Goal: Task Accomplishment & Management: Use online tool/utility

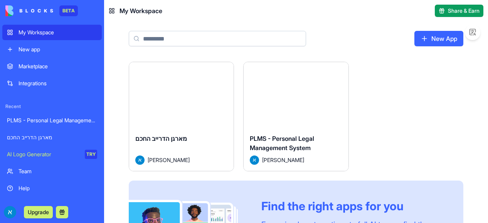
click at [214, 129] on div "מארגן הדרייב החכם [PERSON_NAME]" at bounding box center [181, 149] width 104 height 43
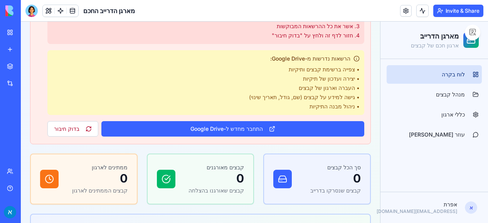
scroll to position [131, 0]
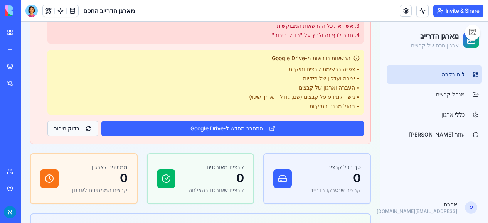
click at [57, 128] on button "בדוק חיבור" at bounding box center [72, 128] width 51 height 15
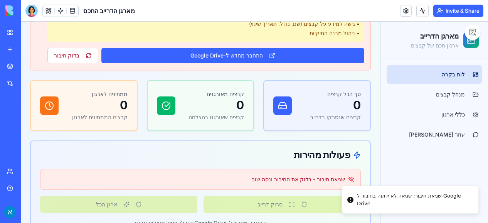
scroll to position [204, 0]
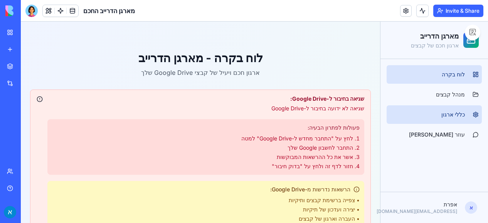
click at [462, 111] on link "כללי ארגון" at bounding box center [433, 114] width 95 height 18
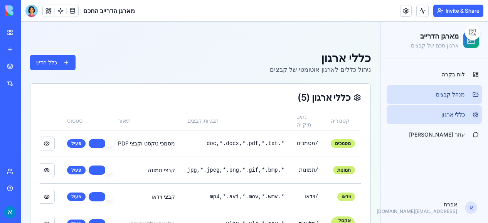
click at [457, 97] on span "מנהל קבצים" at bounding box center [450, 95] width 29 height 8
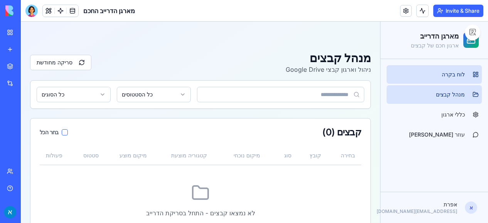
click at [443, 76] on span "לוח בקרה" at bounding box center [453, 75] width 23 height 8
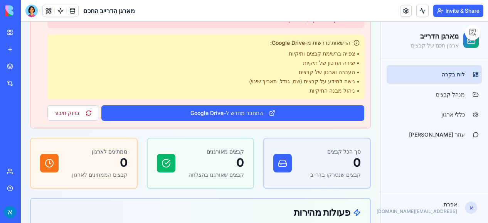
scroll to position [147, 0]
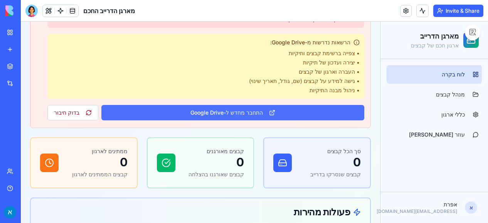
click at [210, 105] on button "התחבר מחדש ל-Google Drive" at bounding box center [232, 112] width 263 height 15
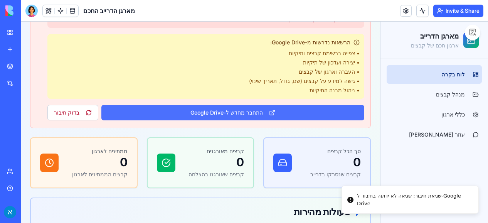
click at [241, 110] on button "התחבר מחדש ל-Google Drive" at bounding box center [232, 112] width 263 height 15
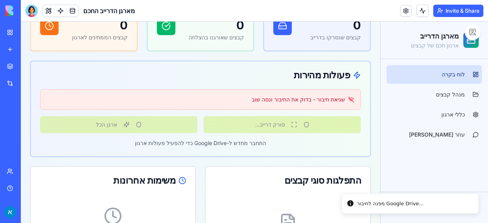
click at [241, 109] on div "שגיאת חיבור - בדוק את החיבור ונסה שוב סורק דרייב... ארגן הכל התחבר מחדש ל-Googl…" at bounding box center [200, 122] width 339 height 67
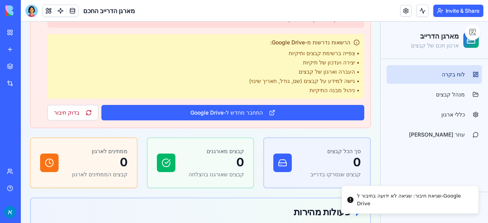
click at [241, 109] on button "התחבר מחדש ל-Google Drive" at bounding box center [232, 112] width 263 height 15
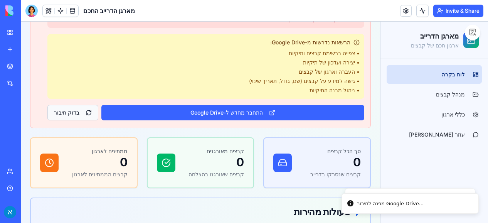
click at [76, 108] on button "בדוק חיבור" at bounding box center [72, 112] width 51 height 15
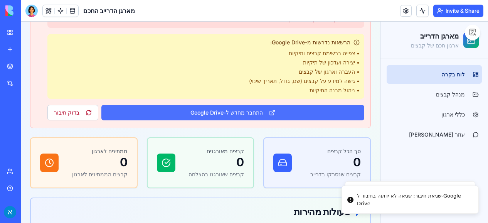
click at [166, 108] on button "התחבר מחדש ל-Google Drive" at bounding box center [232, 112] width 263 height 15
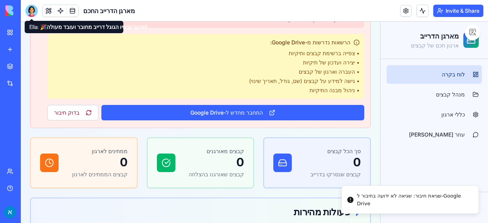
click at [29, 11] on div at bounding box center [31, 11] width 12 height 12
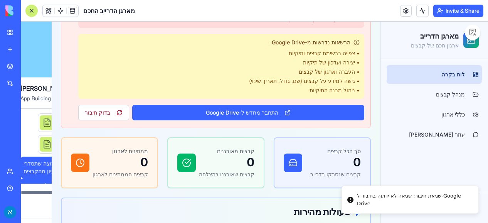
scroll to position [1234, 0]
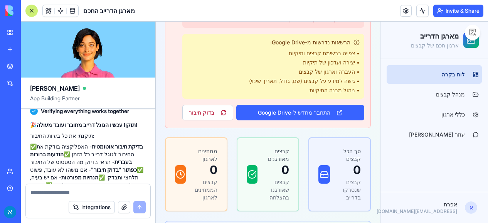
click at [97, 191] on textarea at bounding box center [87, 192] width 115 height 8
type textarea "**********"
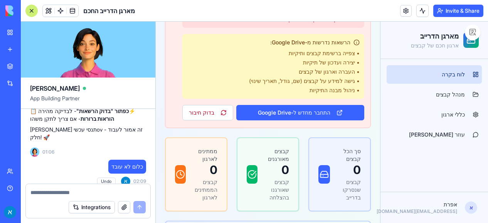
scroll to position [1536, 0]
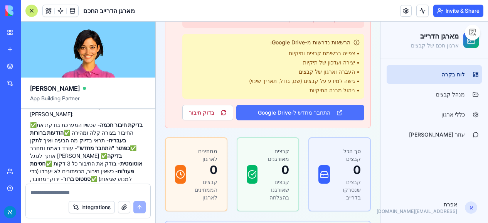
click at [307, 108] on button "התחבר מחדש ל-Google Drive" at bounding box center [300, 112] width 128 height 15
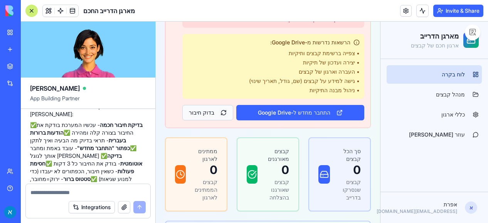
click at [210, 112] on button "בדוק חיבור" at bounding box center [207, 112] width 51 height 15
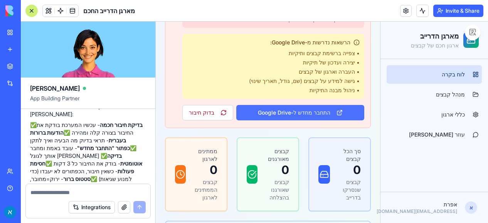
click at [276, 111] on button "התחבר מחדש ל-Google Drive" at bounding box center [300, 112] width 128 height 15
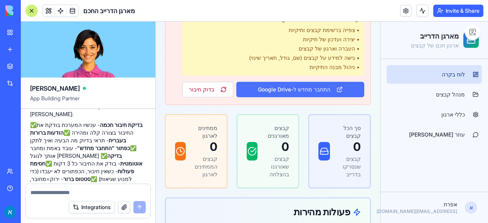
scroll to position [170, 0]
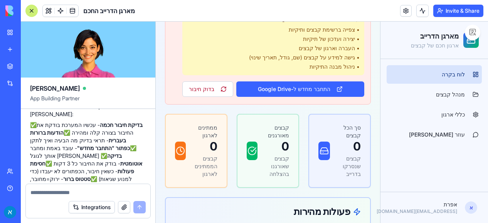
click at [431, 37] on h1 "מארגן הדרייב" at bounding box center [435, 36] width 48 height 11
click at [435, 70] on link "לוח בקרה" at bounding box center [433, 74] width 95 height 18
click at [442, 72] on span "לוח בקרה" at bounding box center [453, 75] width 23 height 8
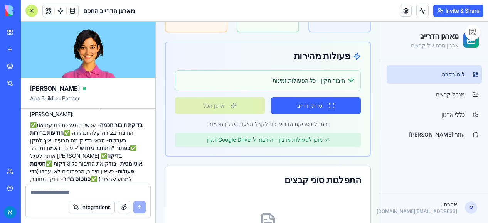
scroll to position [326, 0]
click at [309, 106] on button "סרוק דרייב" at bounding box center [316, 105] width 90 height 17
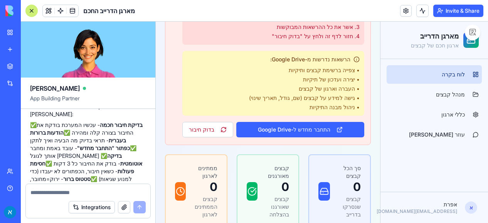
scroll to position [119, 0]
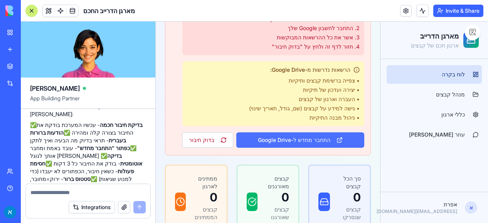
click at [262, 136] on button "התחבר מחדש ל-Google Drive" at bounding box center [300, 139] width 128 height 15
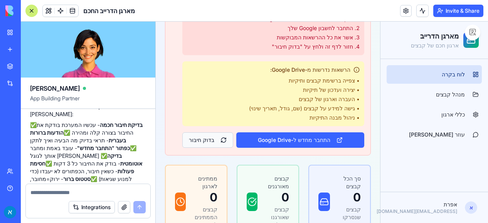
click at [203, 139] on button "בדוק חיבור" at bounding box center [207, 139] width 51 height 15
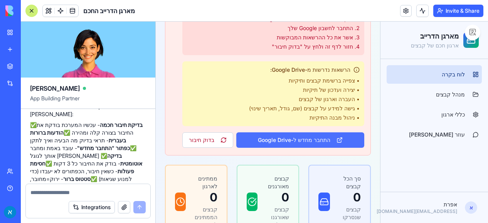
click at [263, 136] on button "התחבר מחדש ל-Google Drive" at bounding box center [300, 139] width 128 height 15
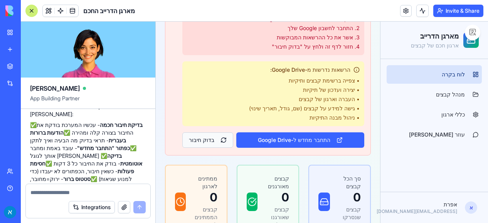
click at [211, 137] on button "בדוק חיבור" at bounding box center [207, 139] width 51 height 15
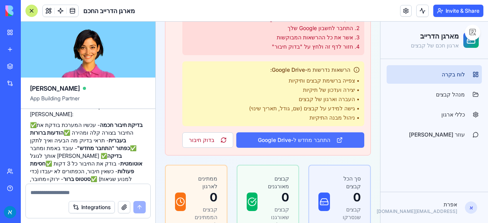
click at [260, 135] on button "התחבר מחדש ל-Google Drive" at bounding box center [300, 139] width 128 height 15
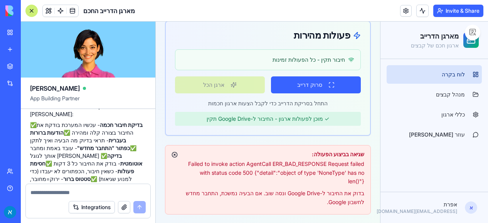
scroll to position [347, 0]
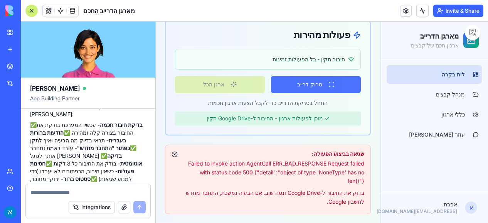
click at [304, 83] on button "סרוק דרייב" at bounding box center [316, 84] width 90 height 17
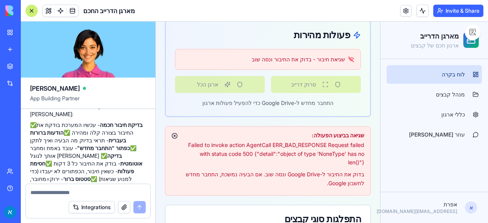
click at [81, 191] on textarea at bounding box center [88, 192] width 116 height 8
type textarea "*******"
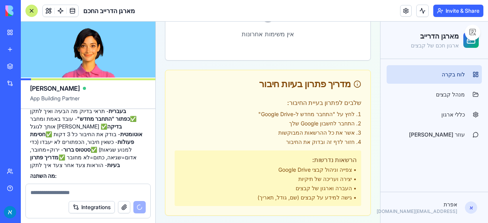
scroll to position [1595, 0]
